Goal: Task Accomplishment & Management: Use online tool/utility

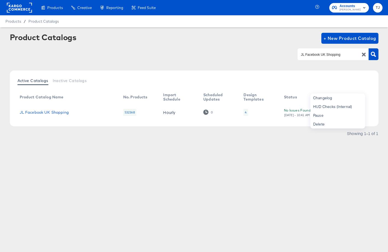
click at [22, 12] on rect at bounding box center [19, 8] width 25 height 10
click at [22, 11] on rect at bounding box center [19, 8] width 25 height 10
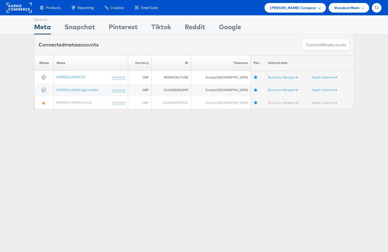
click at [317, 9] on div "John Lewis Company" at bounding box center [295, 8] width 50 height 6
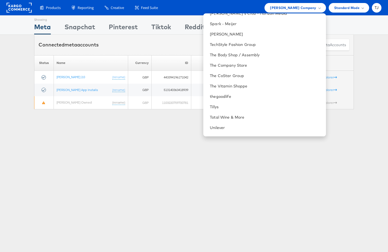
scroll to position [745, 0]
click at [273, 118] on link "Total Wine & More" at bounding box center [266, 116] width 112 height 5
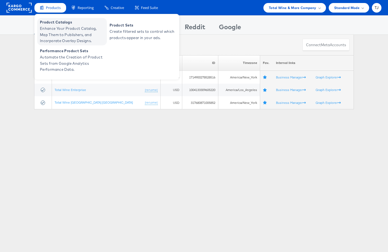
click at [51, 25] on span "Product Catalogs" at bounding box center [73, 22] width 66 height 6
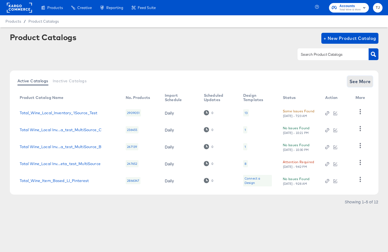
click at [358, 80] on span "See More" at bounding box center [360, 82] width 21 height 8
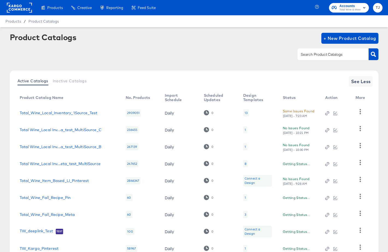
scroll to position [58, 0]
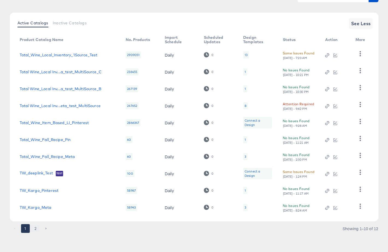
click at [36, 228] on button "2" at bounding box center [35, 228] width 9 height 9
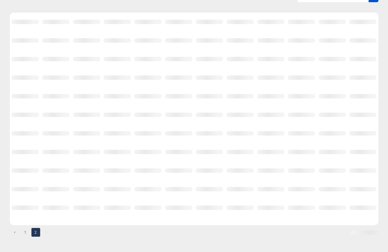
scroll to position [0, 0]
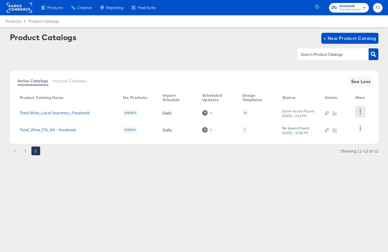
click at [360, 110] on icon "button" at bounding box center [360, 111] width 5 height 5
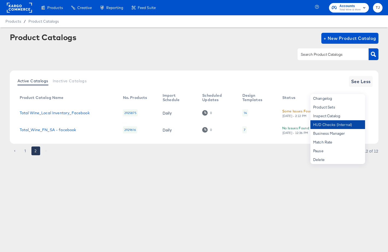
click at [346, 125] on div "HUD Checks (Internal)" at bounding box center [338, 124] width 55 height 9
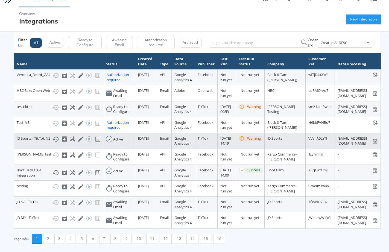
scroll to position [95, 0]
